Goal: Obtain resource: Download file/media

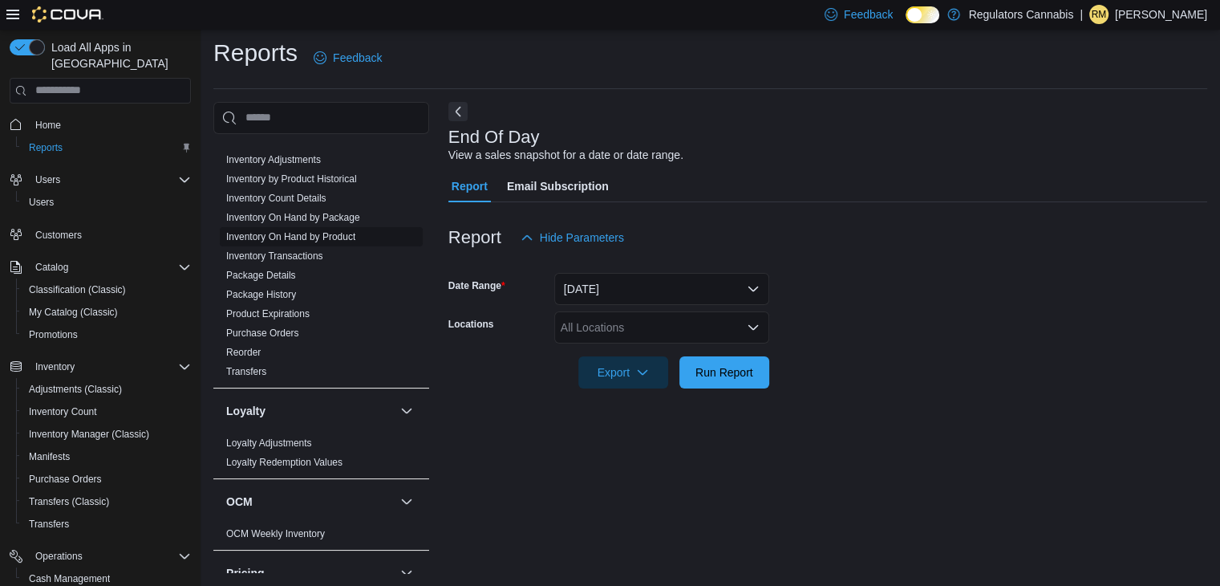
scroll to position [302, 0]
click at [334, 232] on link "Inventory On Hand by Product" at bounding box center [290, 236] width 129 height 11
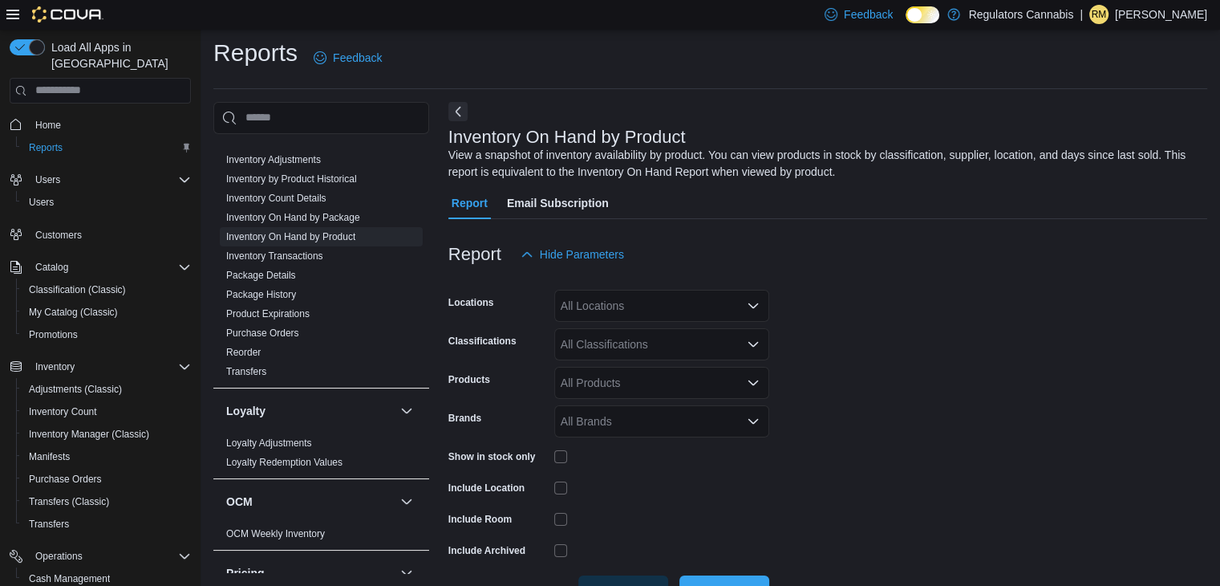
scroll to position [54, 0]
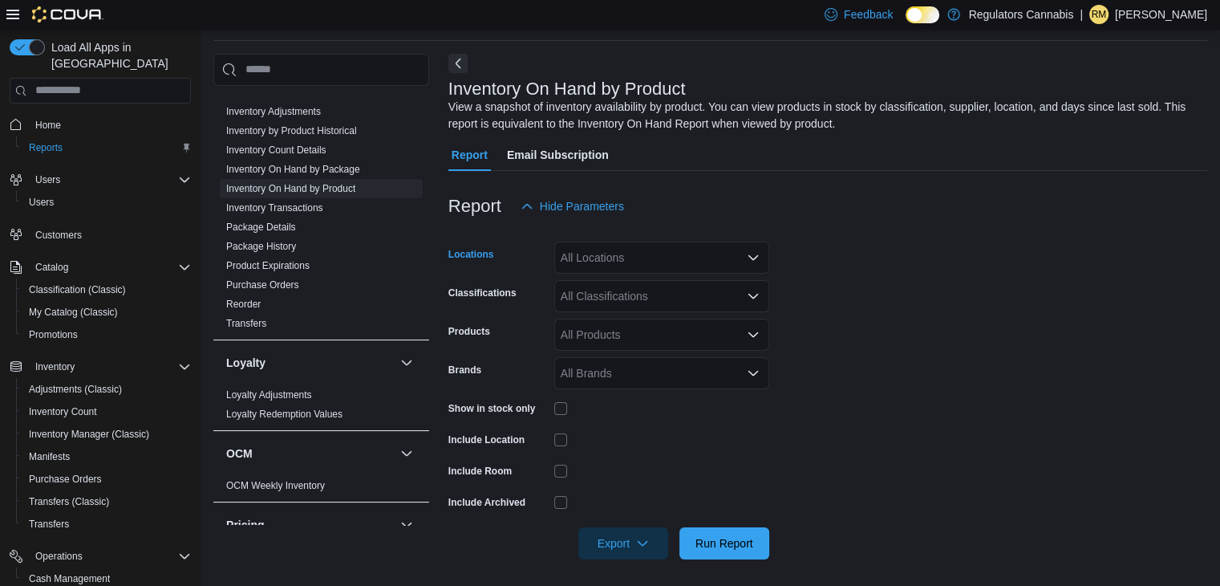
click at [648, 261] on div "All Locations" at bounding box center [661, 257] width 215 height 32
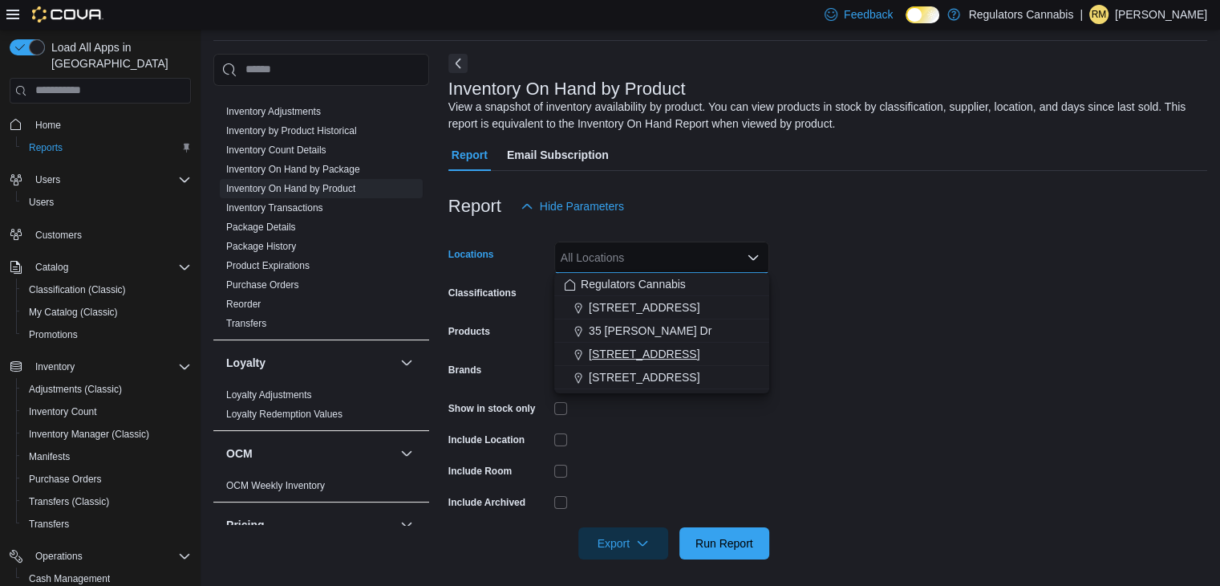
click at [623, 349] on span "[STREET_ADDRESS]" at bounding box center [644, 354] width 111 height 16
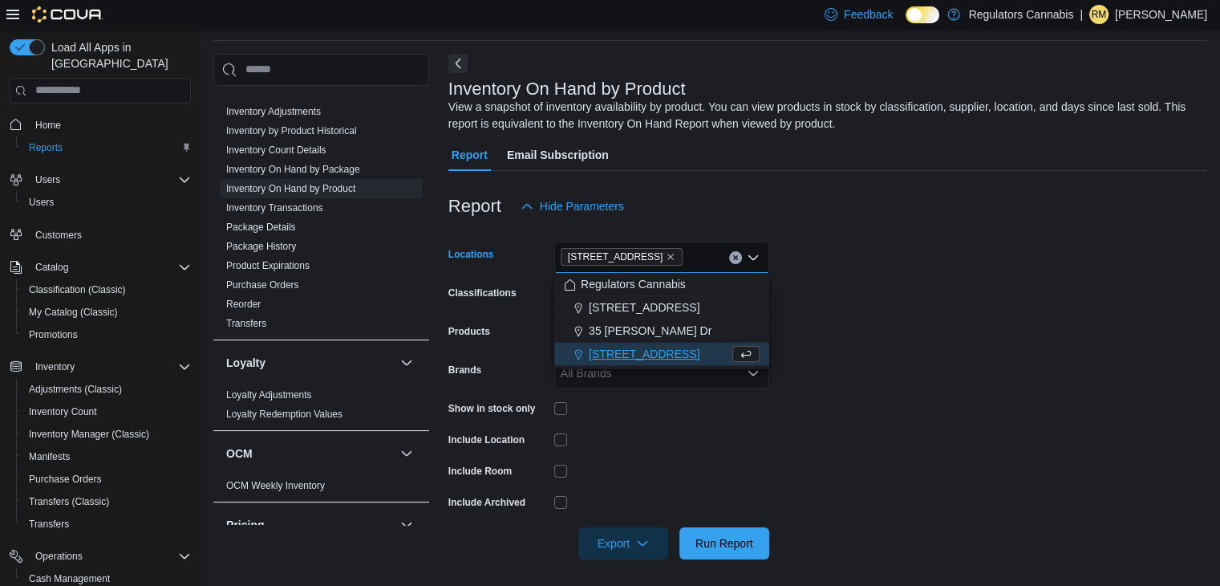
click at [828, 276] on form "Locations [STREET_ADDRESS] Selected. [STREET_ADDRESS] Press Backspace to delete…" at bounding box center [827, 390] width 759 height 337
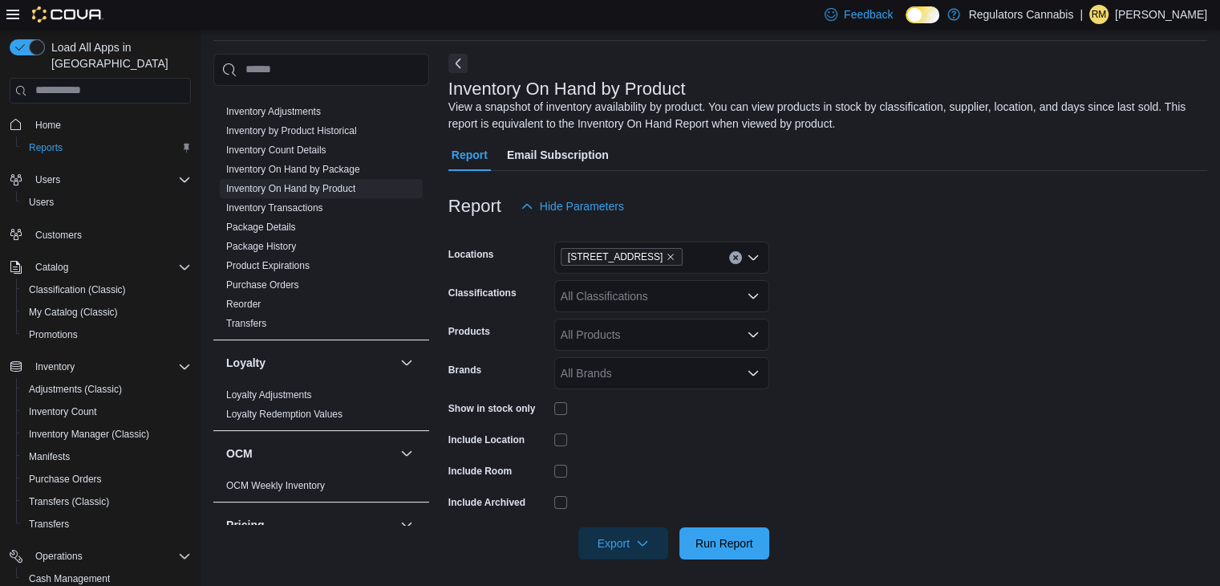
click at [651, 297] on div "All Classifications" at bounding box center [661, 296] width 215 height 32
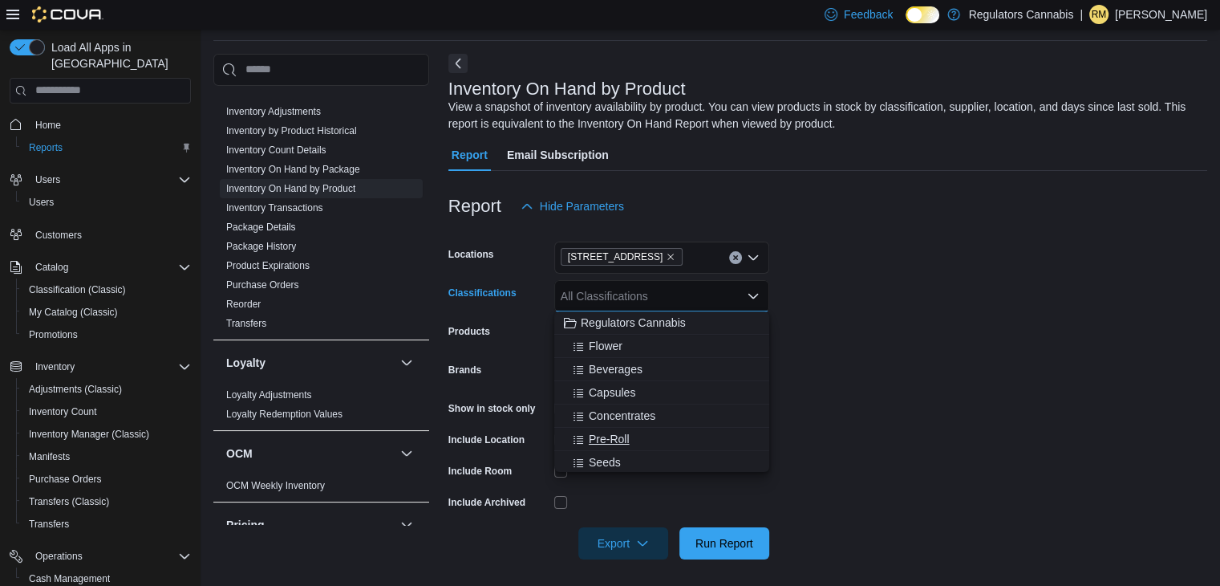
click at [606, 438] on span "Pre-Roll" at bounding box center [609, 439] width 41 height 16
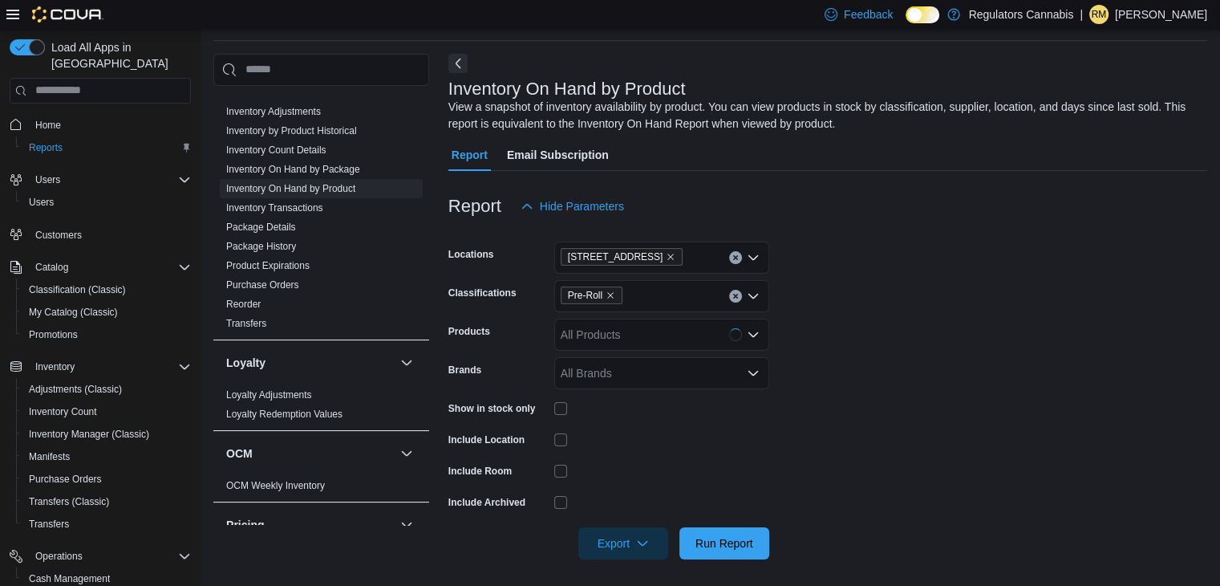
click at [807, 320] on form "Locations [STREET_ADDRESS] Classifications Pre-Roll Products All Products Brand…" at bounding box center [827, 390] width 759 height 337
click at [743, 537] on span "Run Report" at bounding box center [724, 542] width 58 height 16
click at [642, 540] on icon "button" at bounding box center [642, 542] width 13 height 13
click at [635, 434] on button "Export to Excel" at bounding box center [625, 444] width 91 height 32
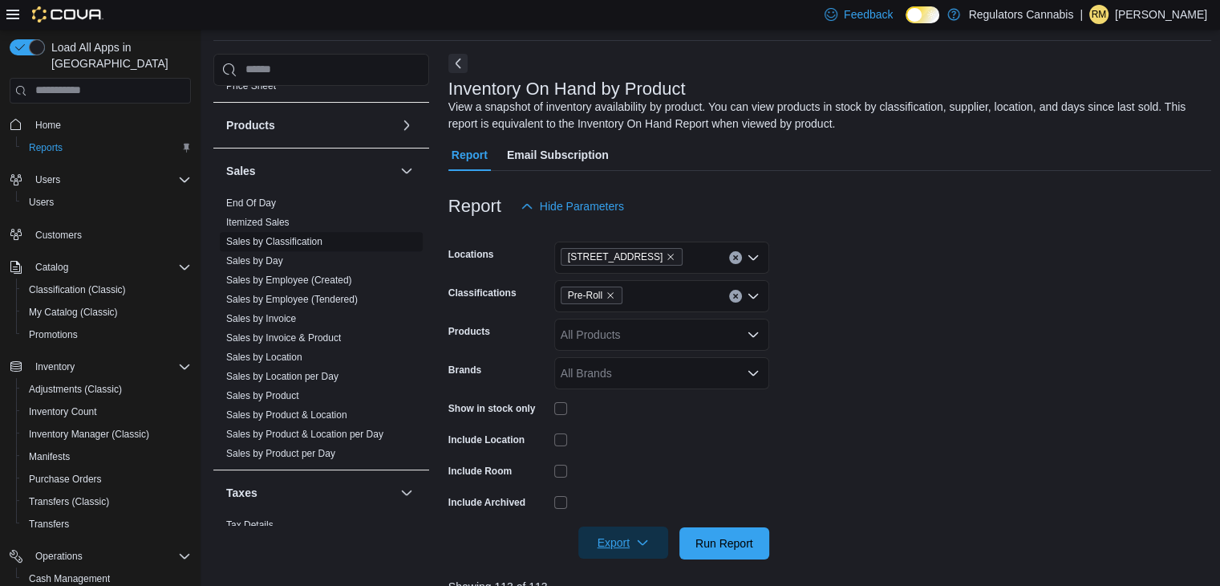
scroll to position [822, 0]
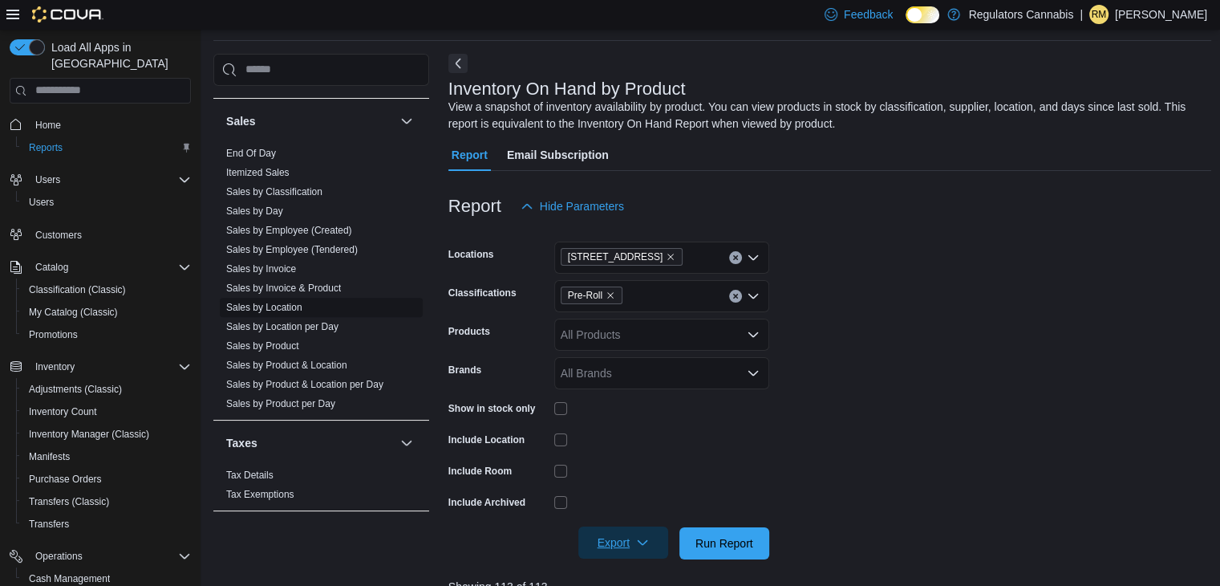
click at [250, 304] on link "Sales by Location" at bounding box center [264, 307] width 76 height 11
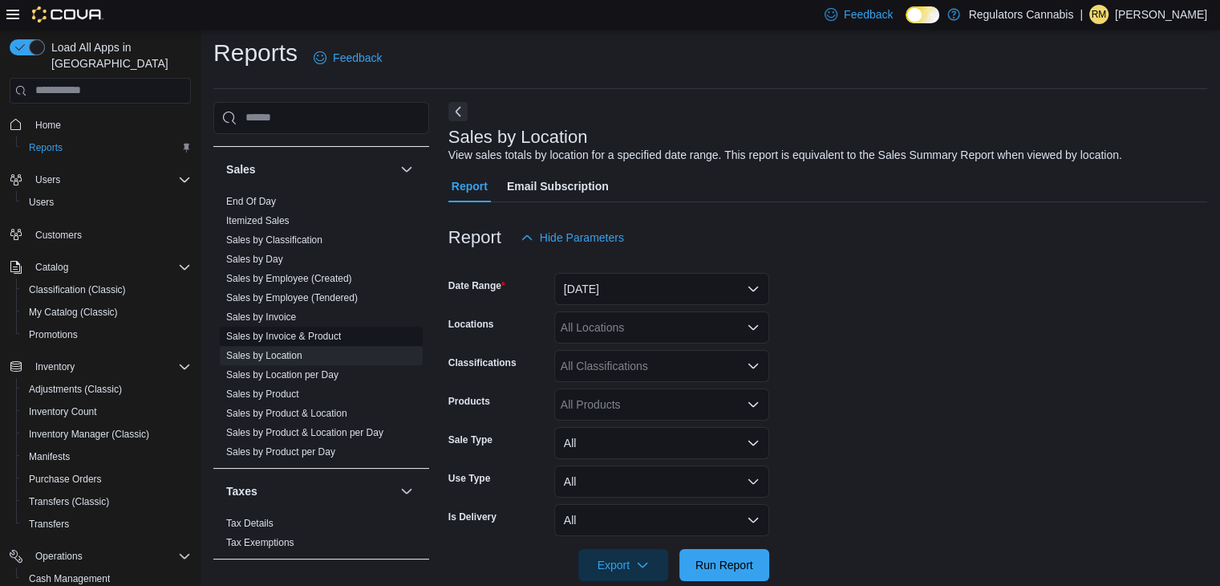
scroll to position [32, 0]
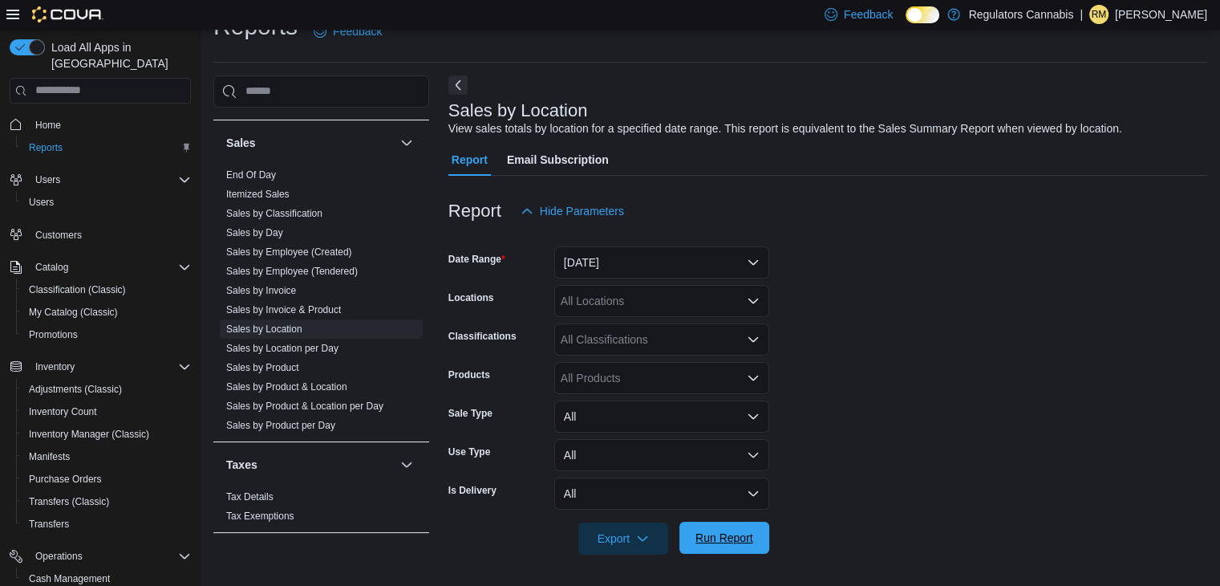
click at [712, 530] on span "Run Report" at bounding box center [724, 537] width 58 height 16
